Goal: Task Accomplishment & Management: Manage account settings

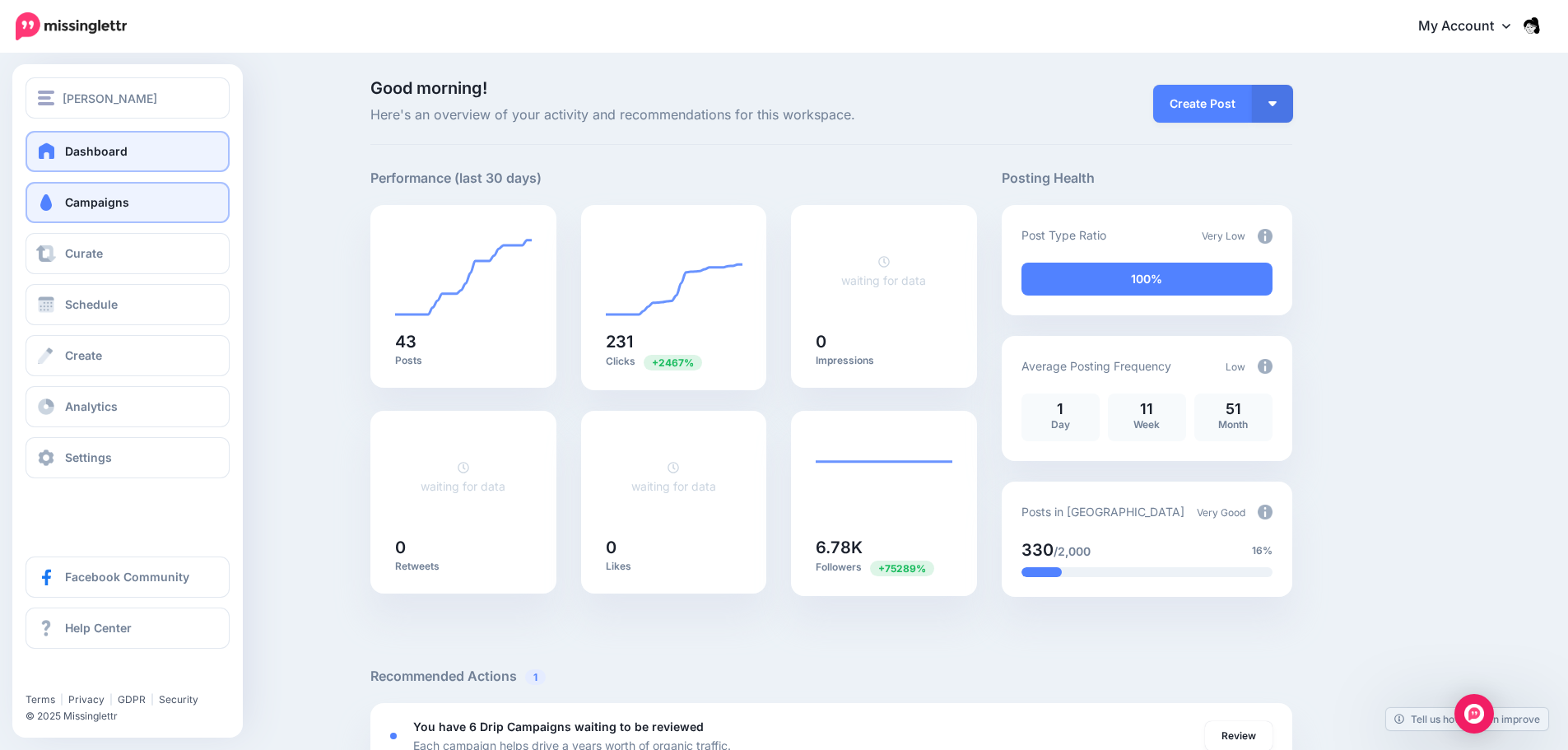
drag, startPoint x: 0, startPoint y: 0, endPoint x: 50, endPoint y: 214, distance: 219.8
click at [50, 214] on link "Campaigns" at bounding box center [128, 203] width 204 height 42
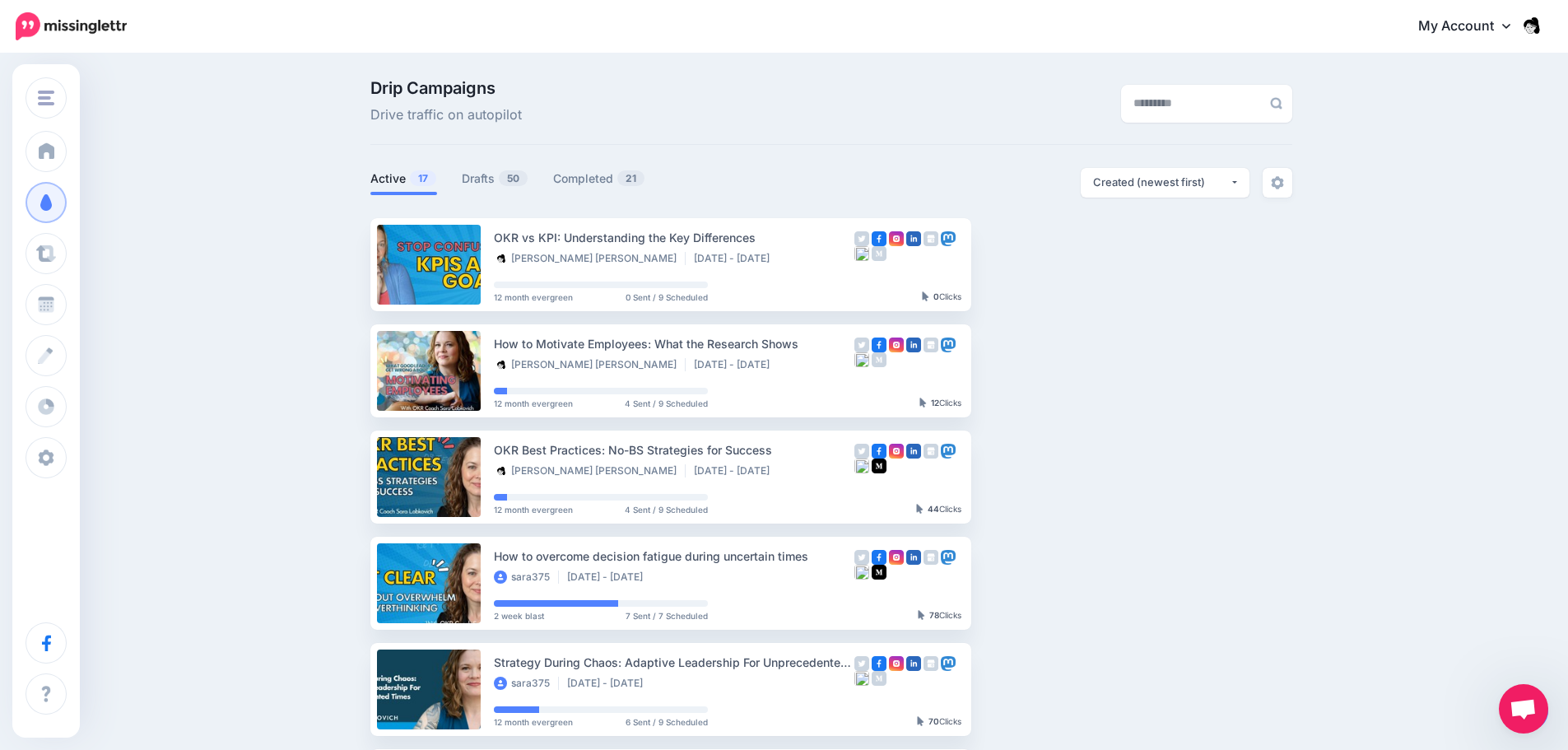
click at [463, 192] on ul "Active 17 Drafts 50 Completed 21" at bounding box center [601, 181] width 461 height 27
click at [479, 182] on link "Drafts 50" at bounding box center [495, 179] width 67 height 20
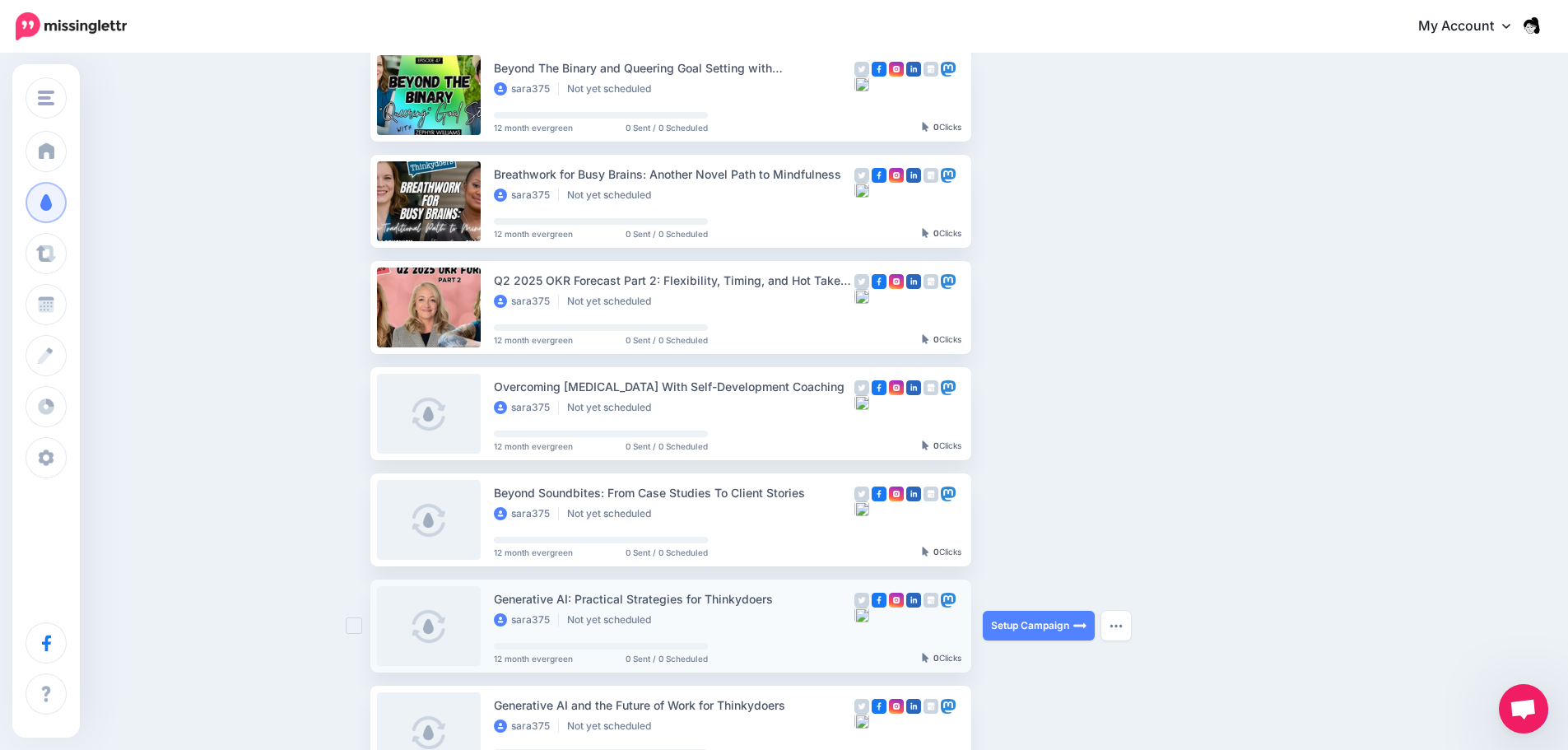
scroll to position [494, 0]
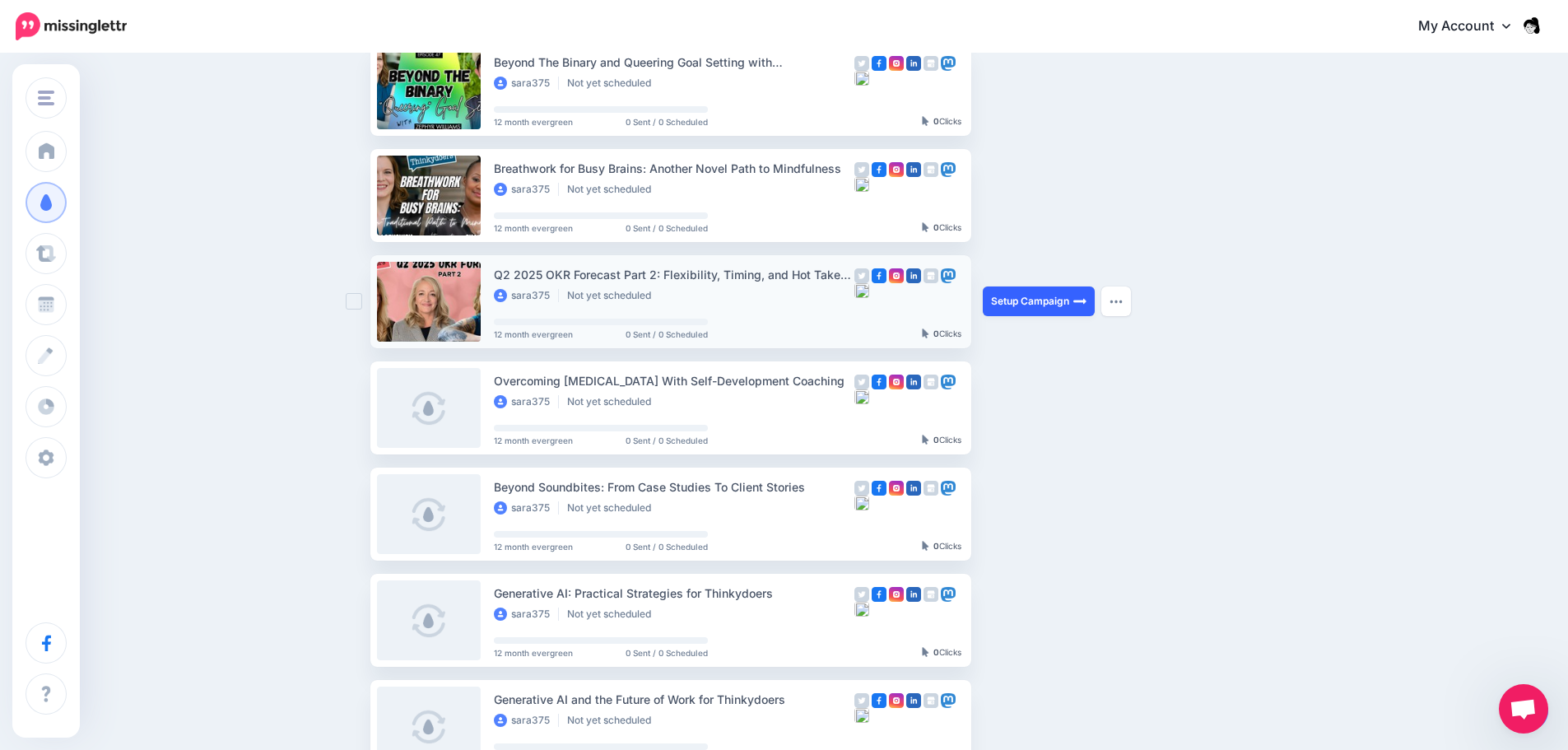
click at [1072, 314] on link "Setup Campaign" at bounding box center [1038, 300] width 111 height 29
drag, startPoint x: 508, startPoint y: 278, endPoint x: 856, endPoint y: 280, distance: 348.0
click at [856, 280] on li "Q2 2025 OKR Forecast Part 2: Flexibility, Timing, and Hot Takes with Three Trus…" at bounding box center [671, 301] width 601 height 93
copy div "Q2 2025 OKR Forecast Part 2: Flexibility, Timing, and Hot Takes"
click at [1023, 305] on link "Setup Campaign" at bounding box center [1038, 300] width 111 height 29
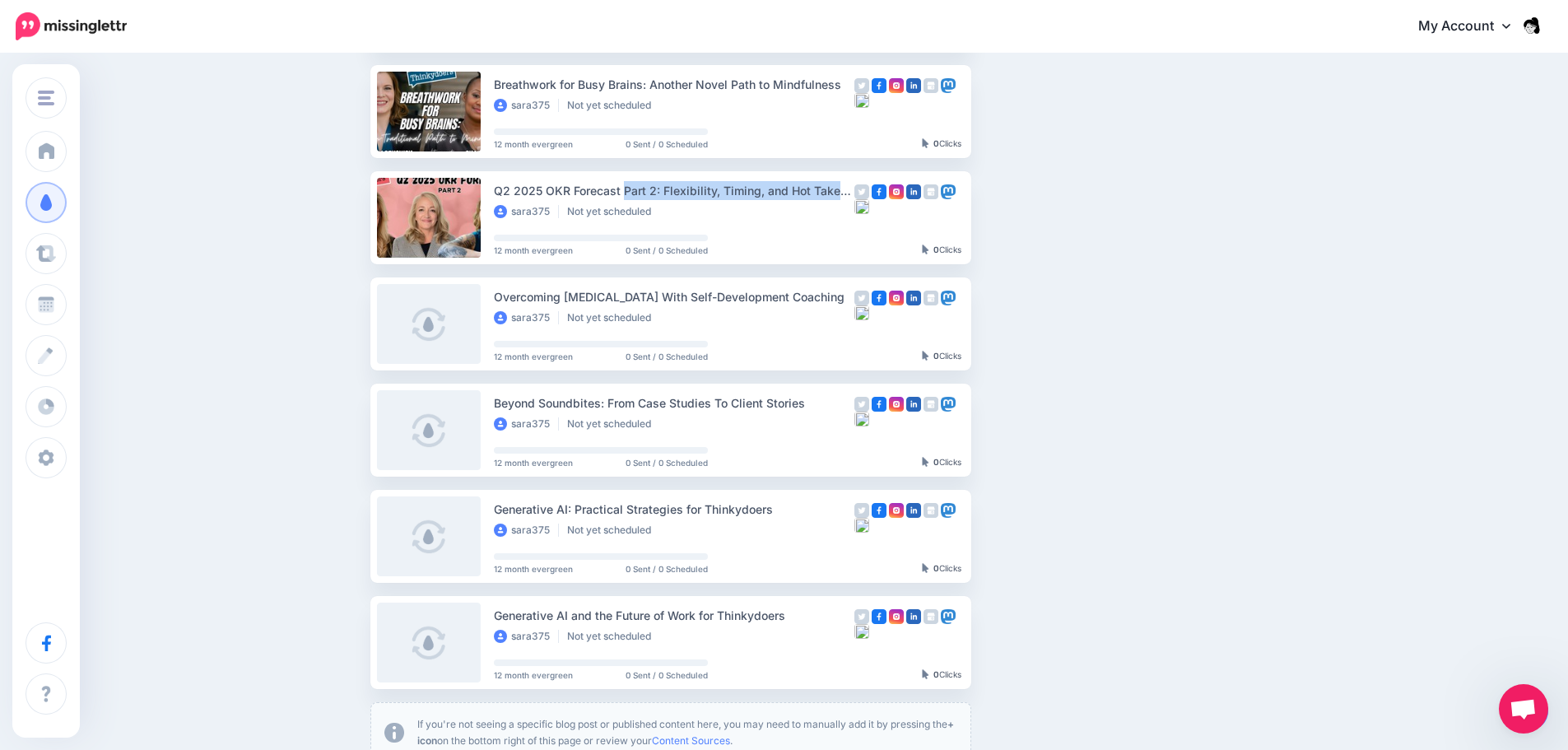
scroll to position [619, 0]
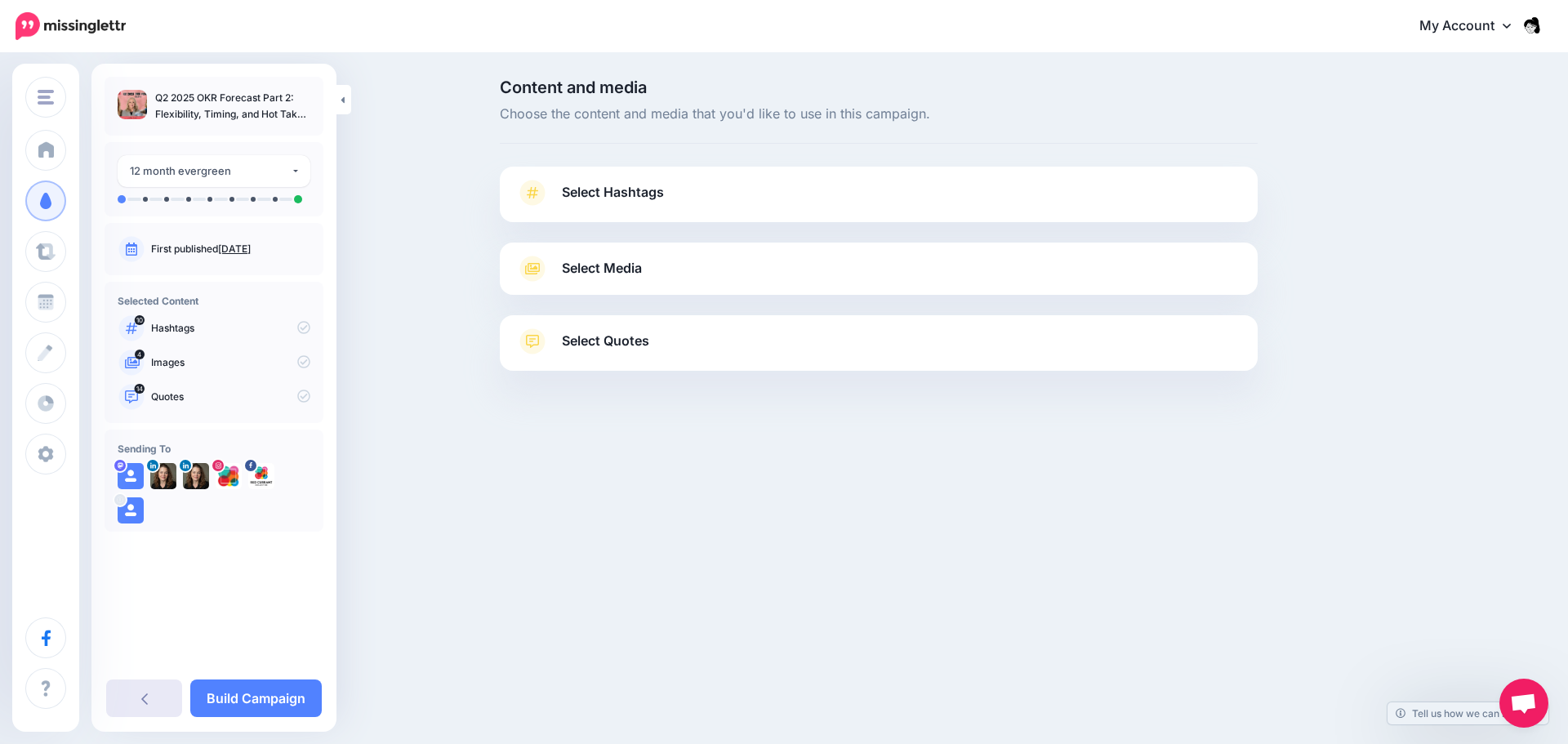
click at [143, 712] on link at bounding box center [143, 698] width 76 height 37
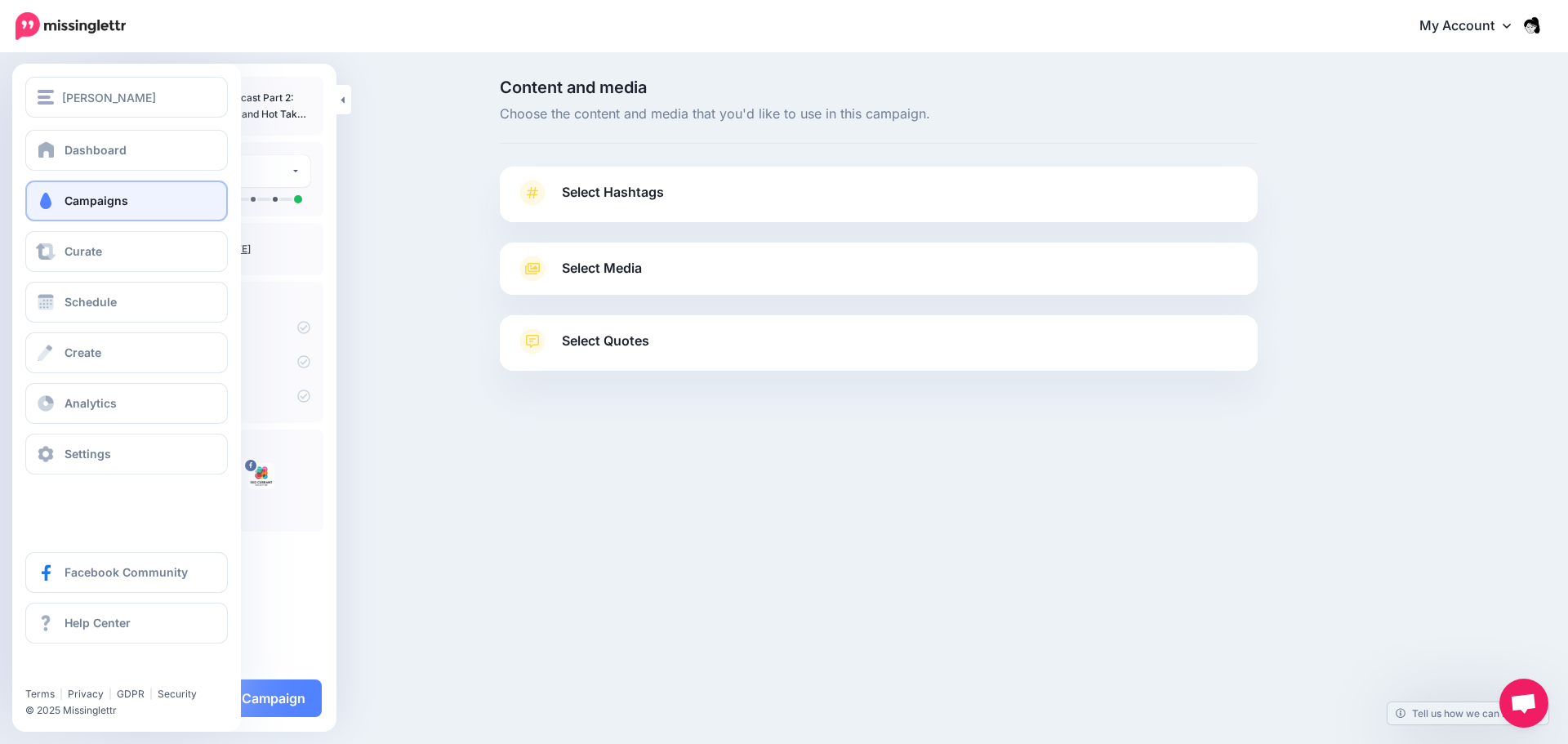
click at [69, 203] on span "Campaigns" at bounding box center [97, 200] width 64 height 14
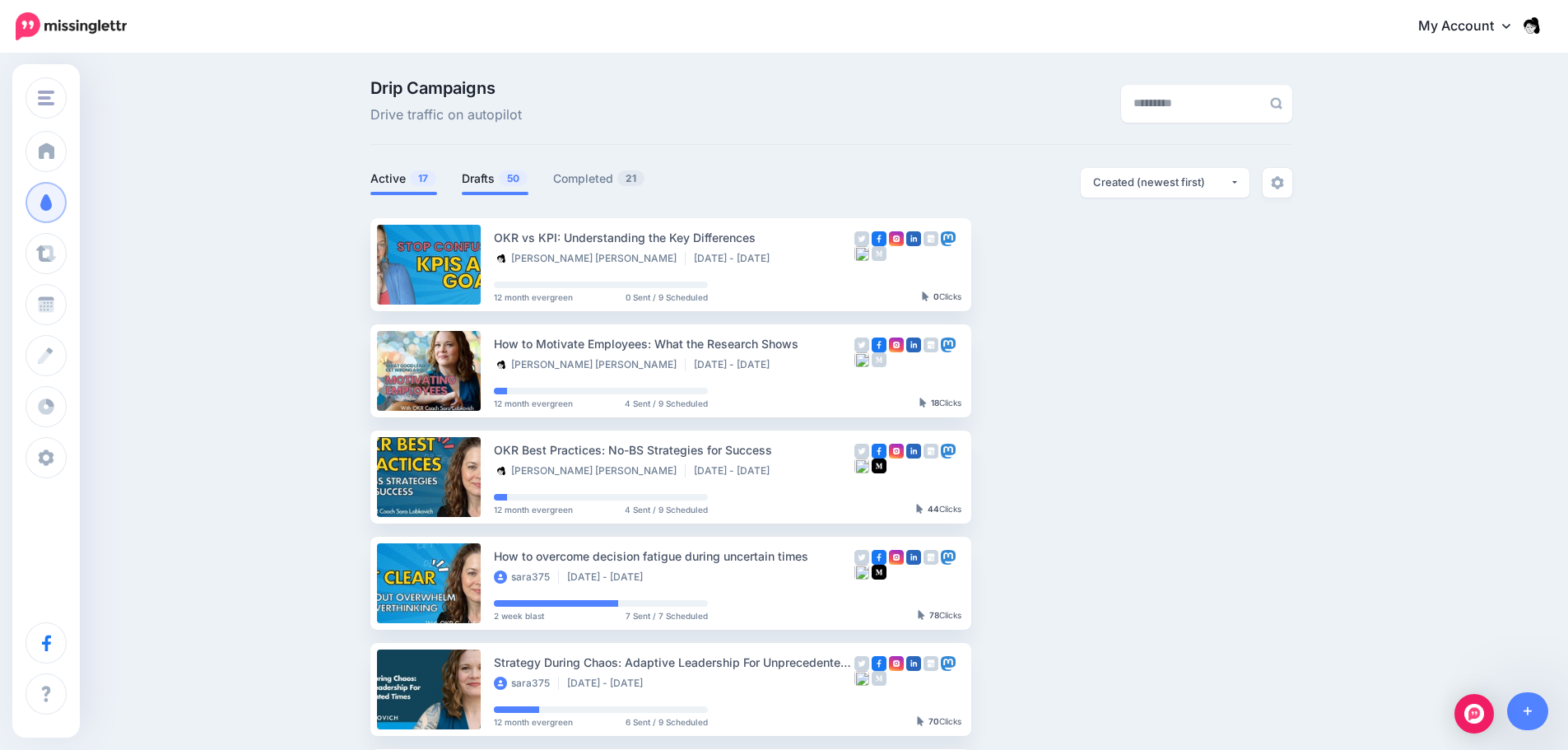
click at [514, 186] on span "50" at bounding box center [513, 178] width 28 height 16
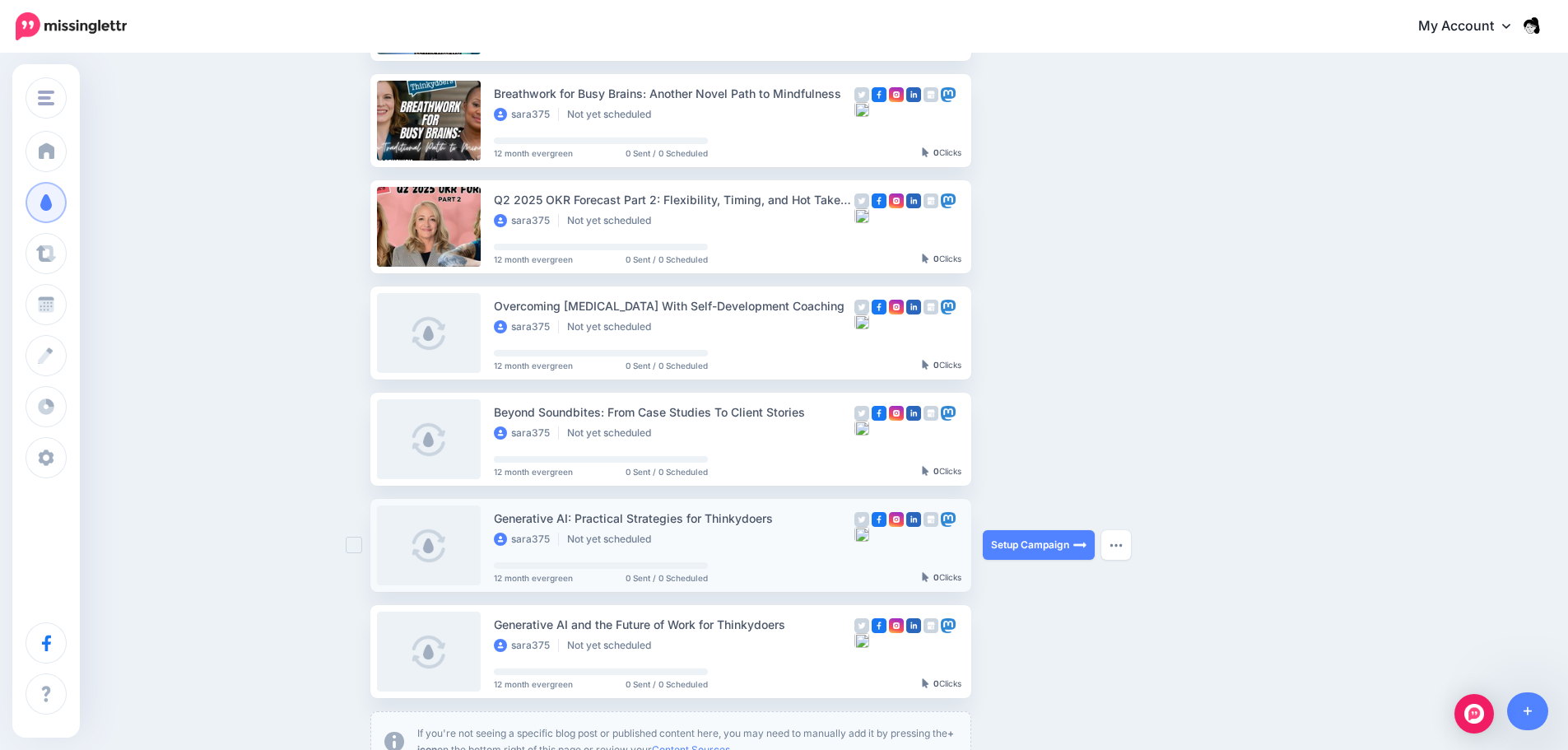
scroll to position [835, 0]
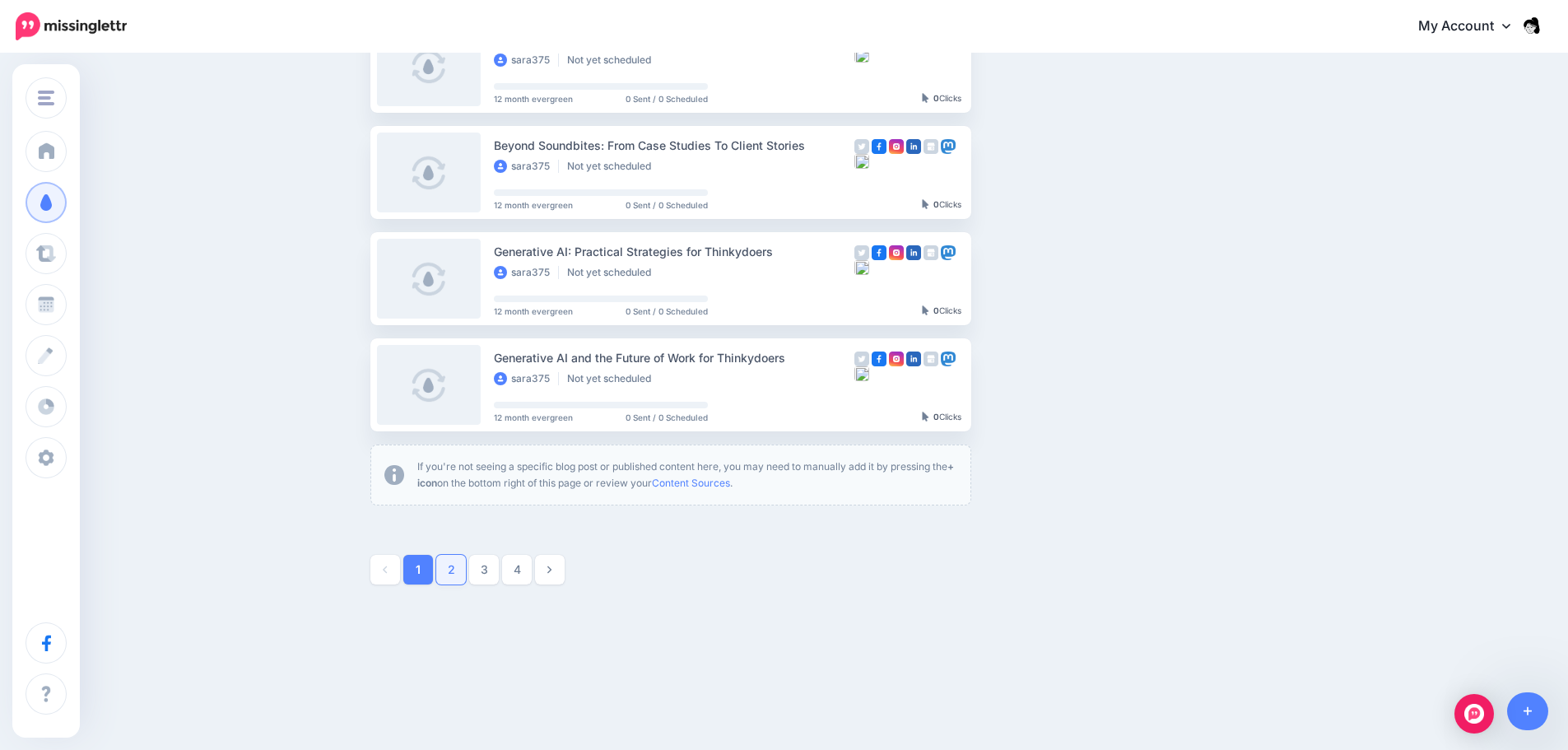
click at [463, 578] on link "2" at bounding box center [451, 569] width 29 height 29
click at [499, 571] on link "3" at bounding box center [484, 569] width 29 height 29
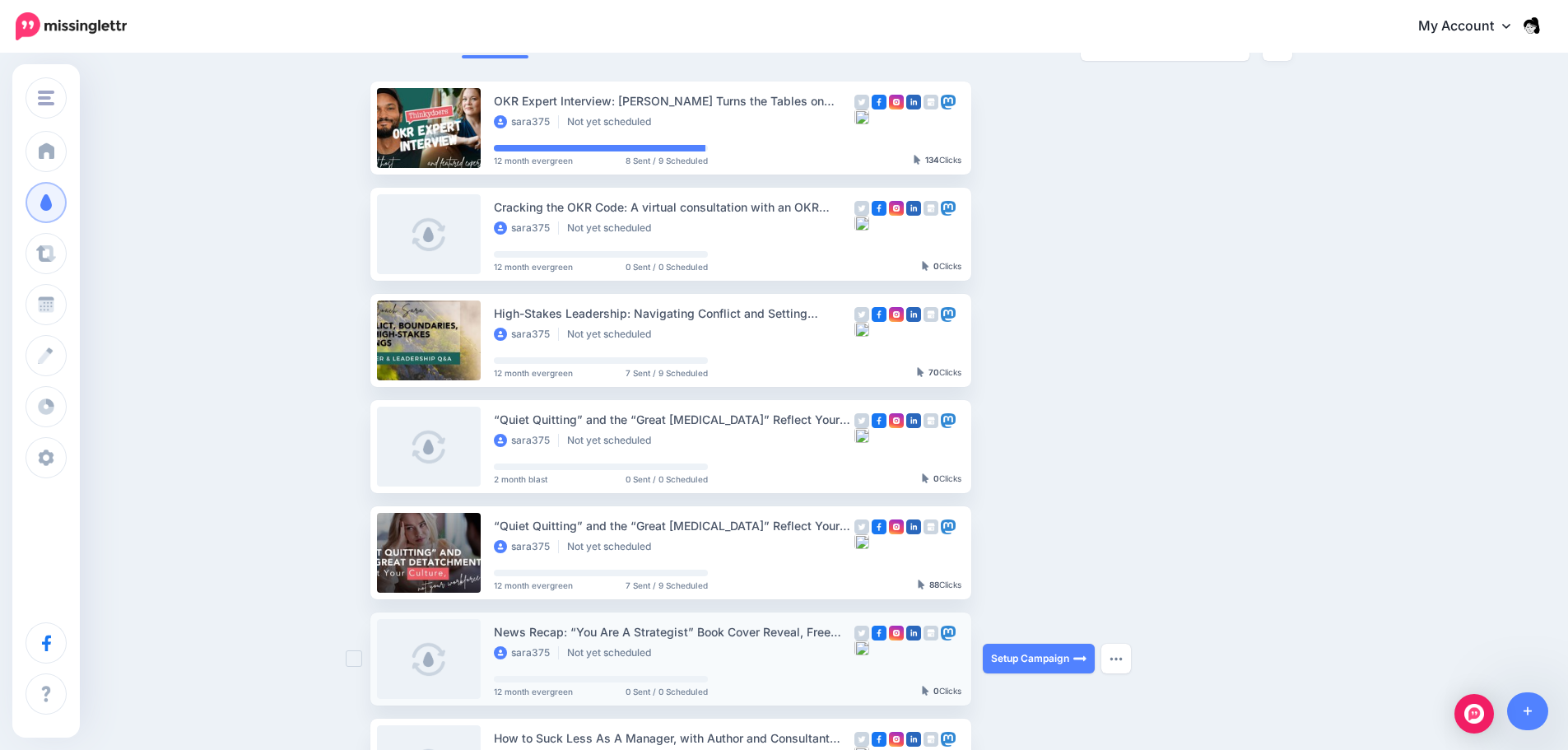
scroll to position [0, 0]
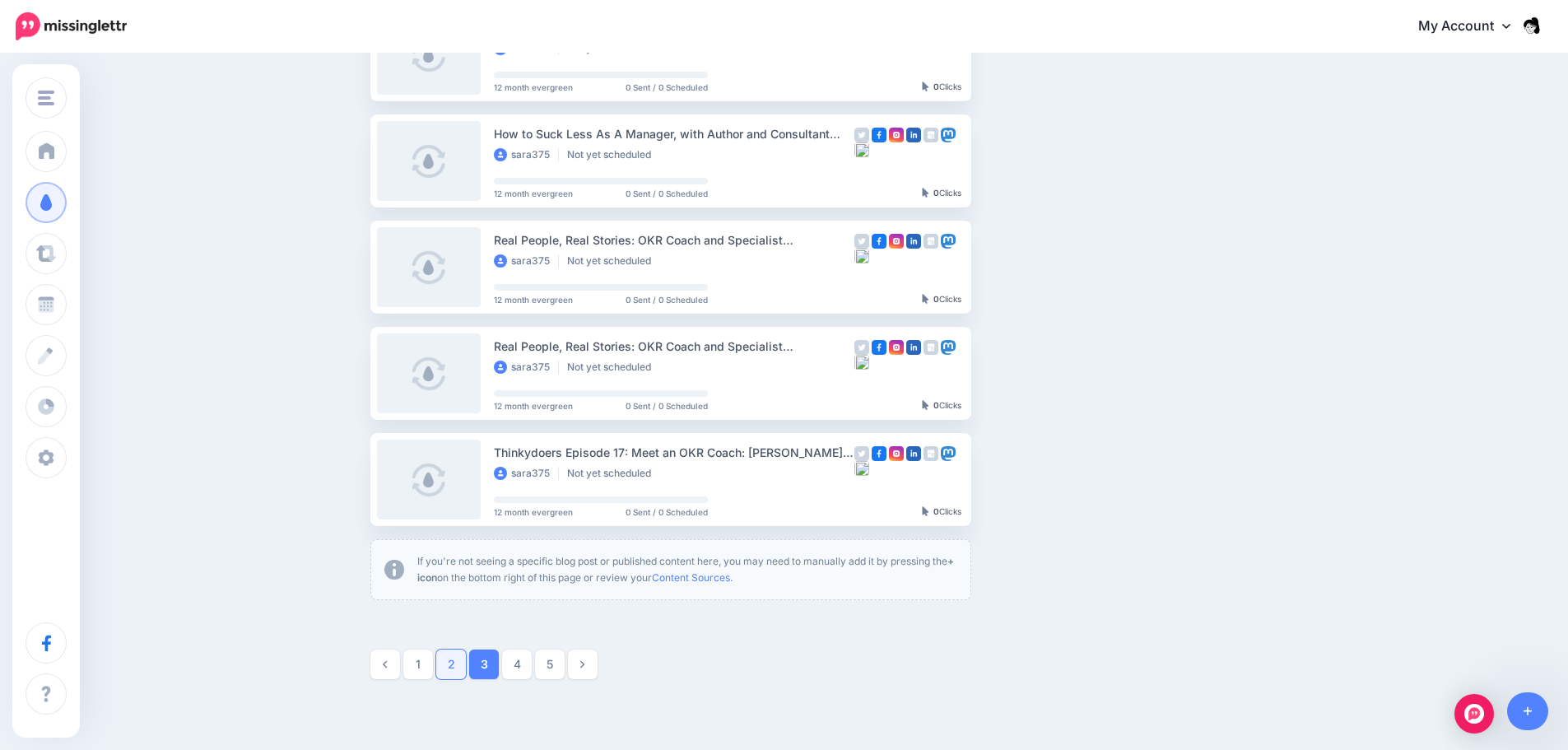
click at [453, 672] on link "2" at bounding box center [451, 663] width 29 height 29
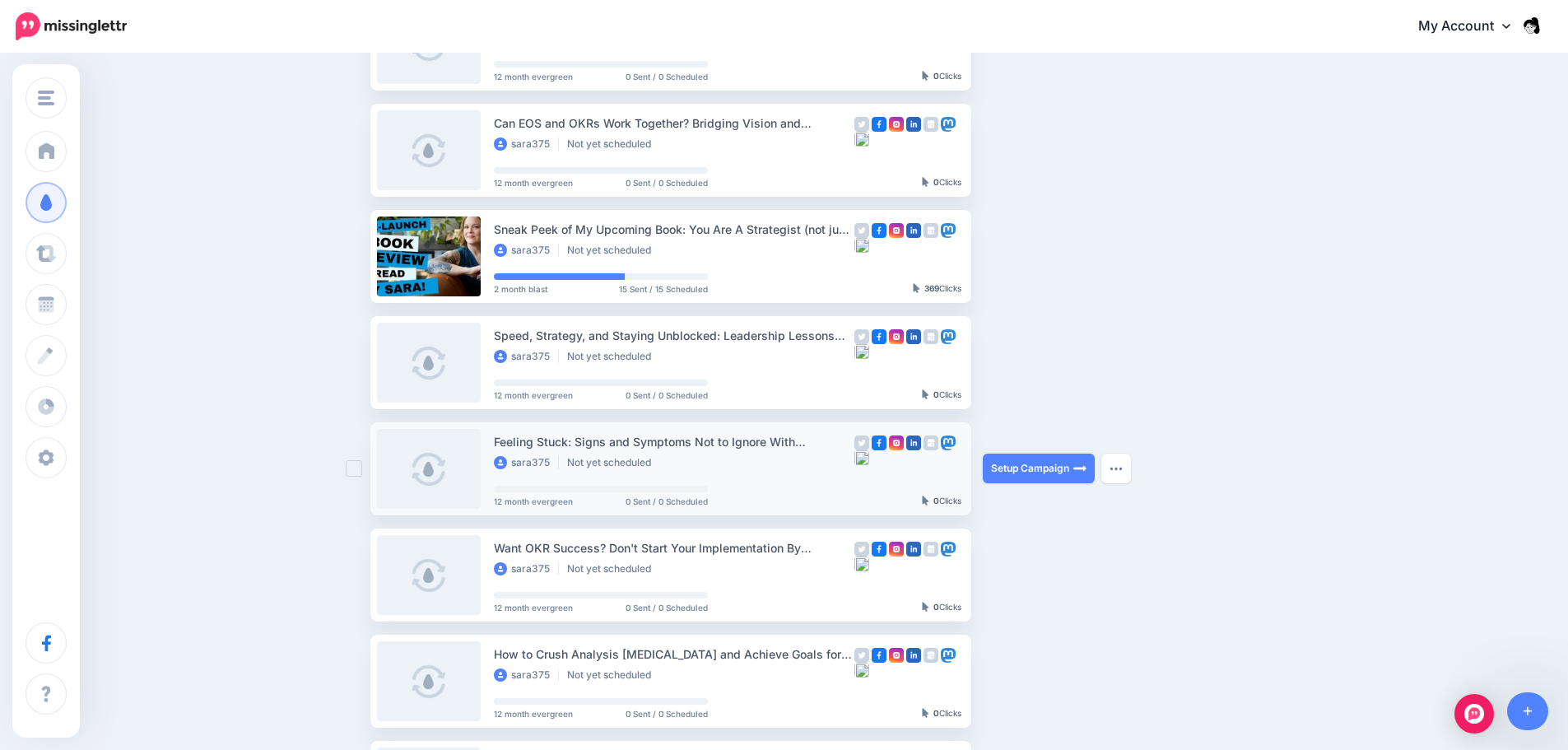
scroll to position [718, 0]
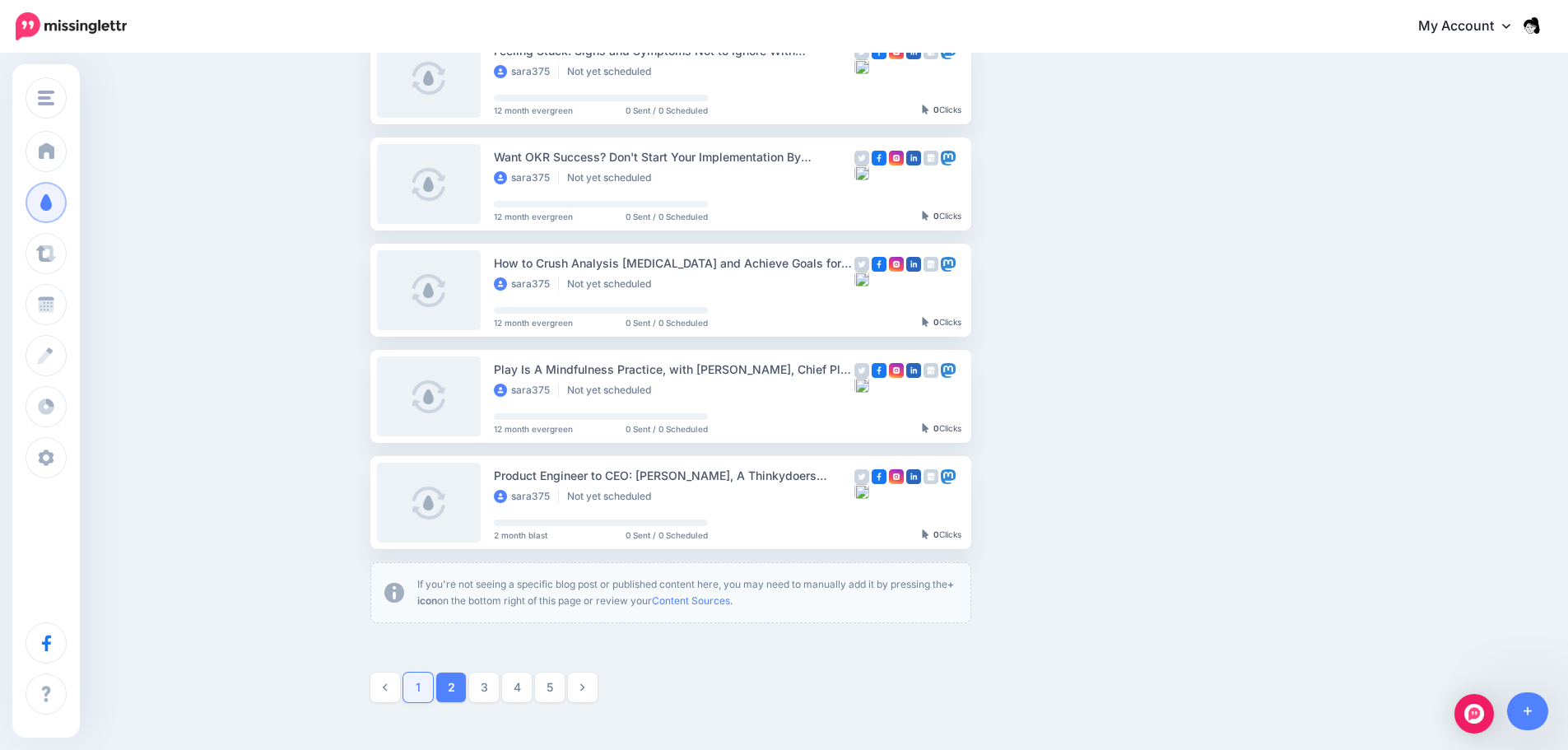
click at [433, 683] on link "1" at bounding box center [418, 687] width 29 height 29
